Goal: Navigation & Orientation: Understand site structure

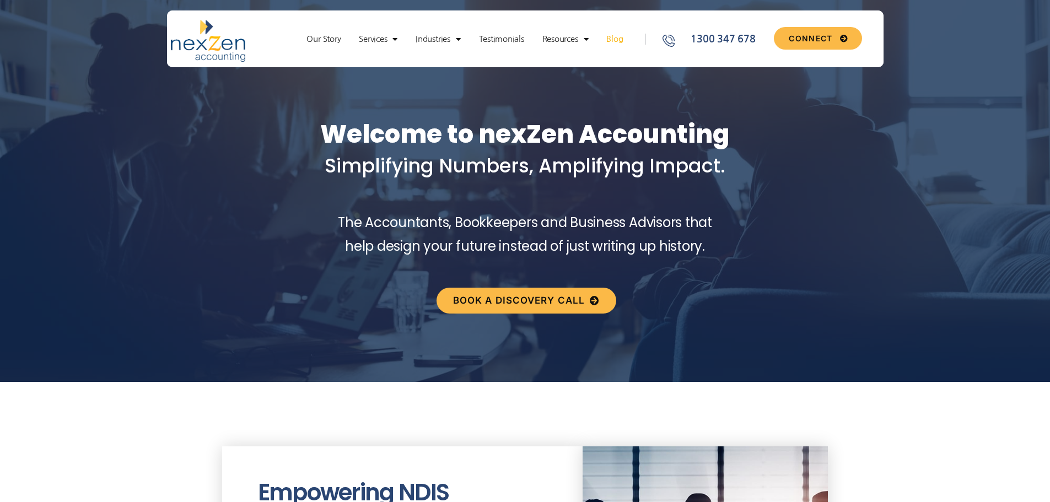
click at [616, 40] on link "Blog" at bounding box center [615, 39] width 28 height 11
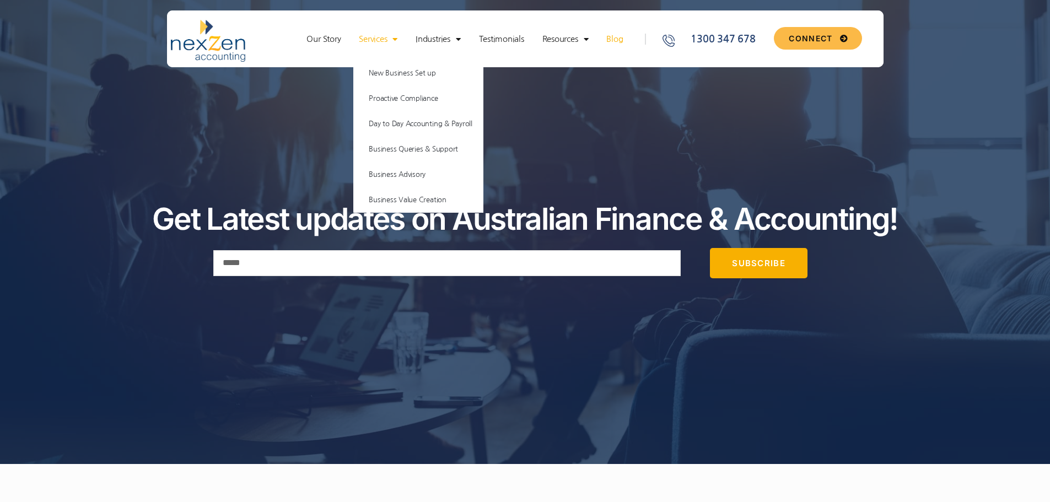
click at [378, 39] on link "Services" at bounding box center [378, 39] width 50 height 11
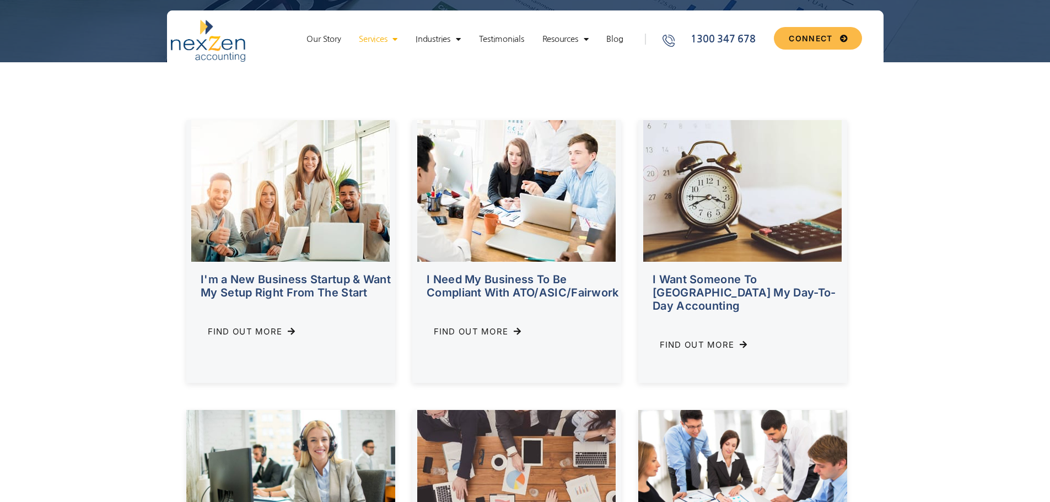
scroll to position [276, 0]
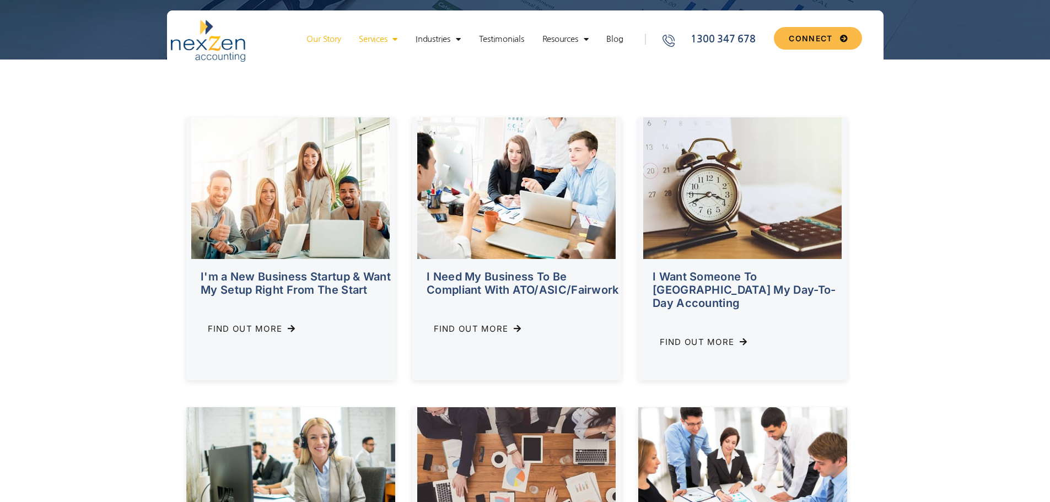
click at [331, 39] on link "Our Story" at bounding box center [323, 39] width 45 height 11
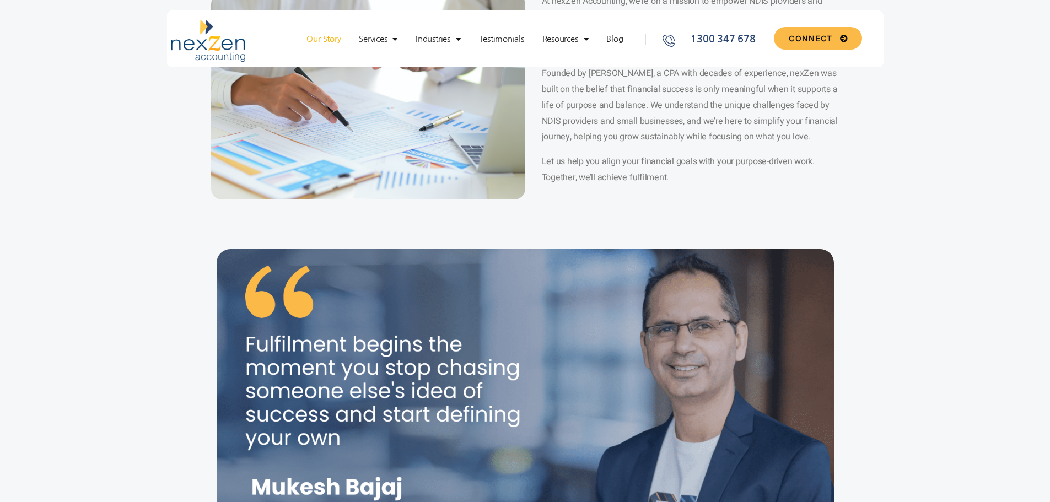
scroll to position [110, 0]
